Goal: Task Accomplishment & Management: Use online tool/utility

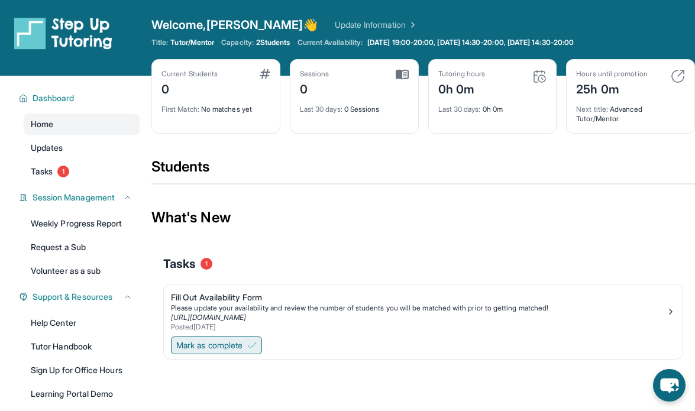
click at [231, 341] on span "Mark as complete" at bounding box center [209, 346] width 66 height 12
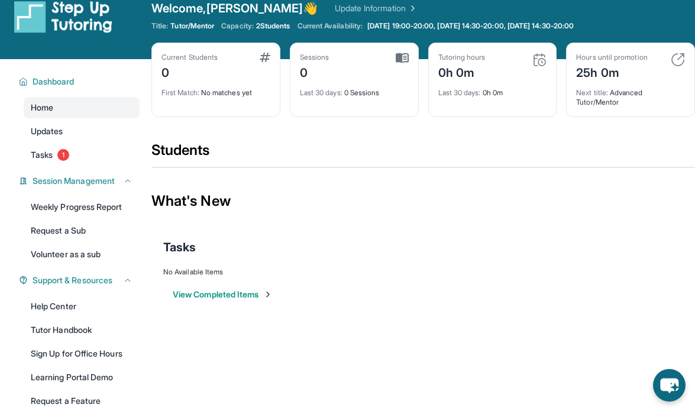
scroll to position [50, 0]
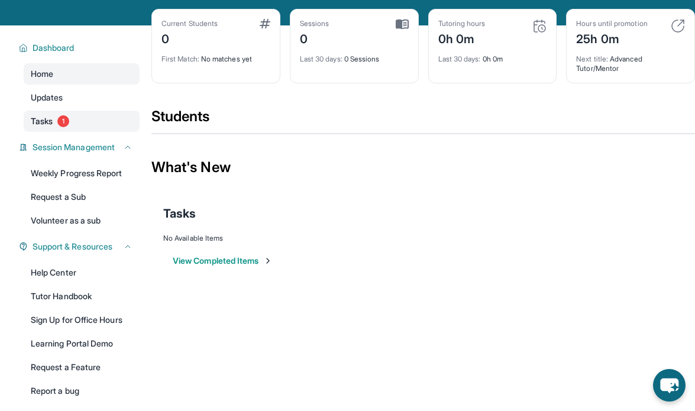
click at [71, 121] on link "Tasks 1" at bounding box center [82, 121] width 116 height 21
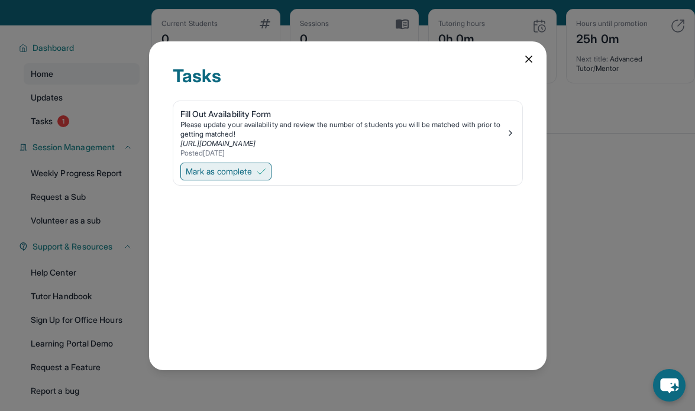
click at [252, 171] on span "Mark as complete" at bounding box center [219, 172] width 66 height 12
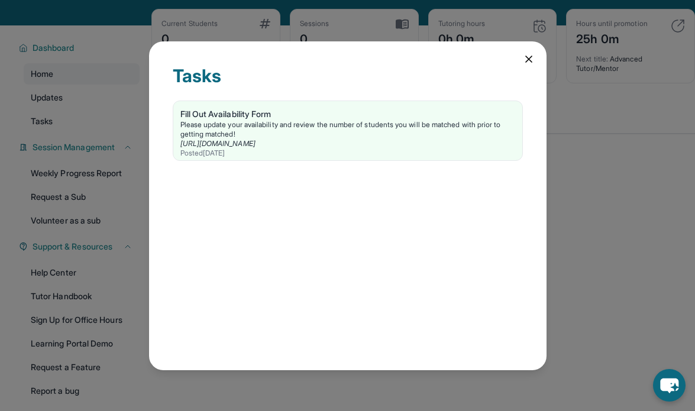
click at [529, 60] on icon at bounding box center [529, 59] width 12 height 12
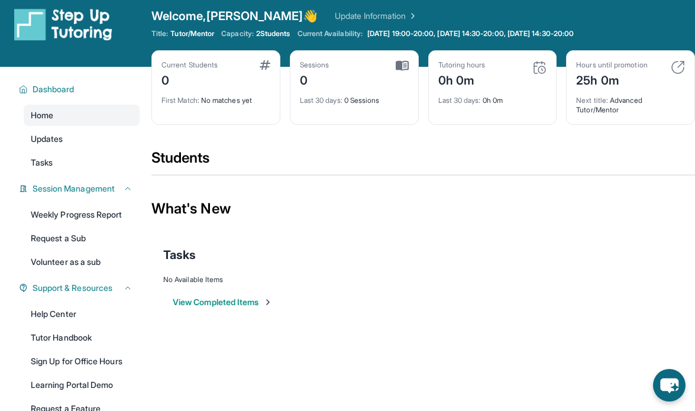
scroll to position [0, 0]
